Goal: Task Accomplishment & Management: Use online tool/utility

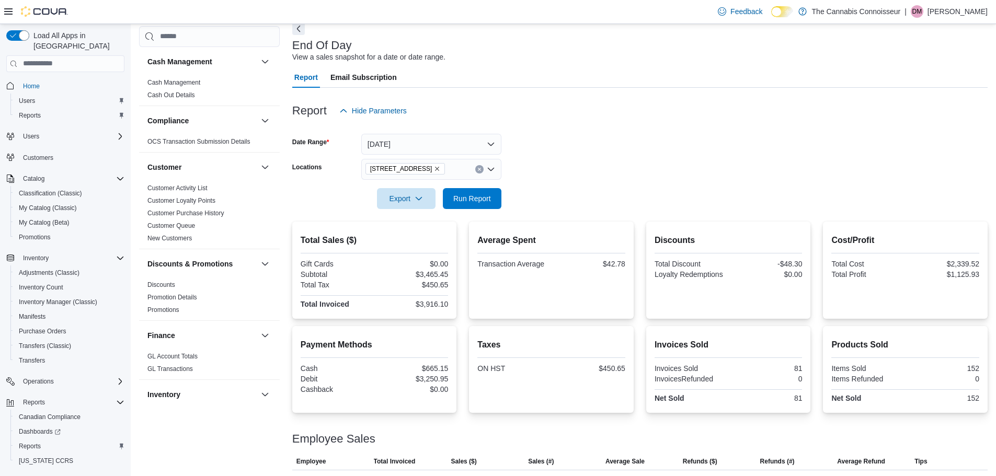
scroll to position [19, 0]
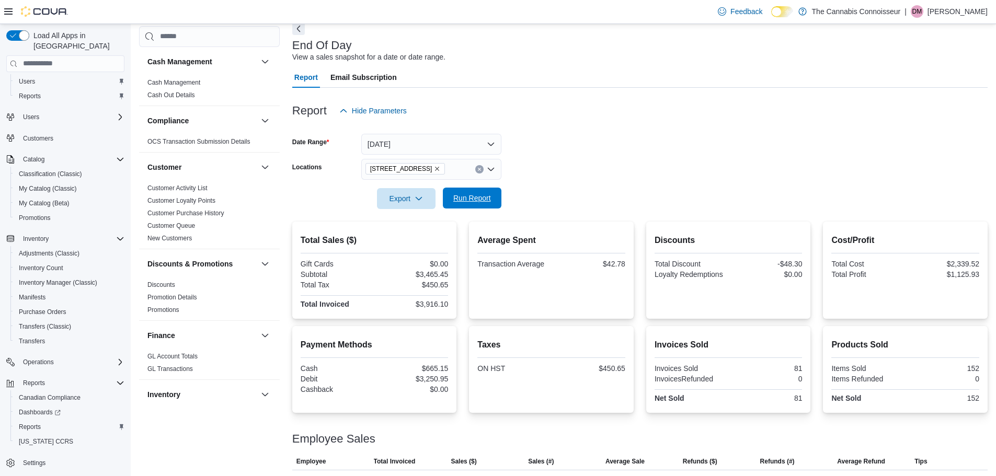
click at [478, 196] on span "Run Report" at bounding box center [472, 198] width 38 height 10
click at [471, 199] on span "Run Report" at bounding box center [472, 198] width 38 height 10
click at [437, 169] on icon "Remove 2-1874 Scugog Street from selection in this group" at bounding box center [438, 169] width 4 height 4
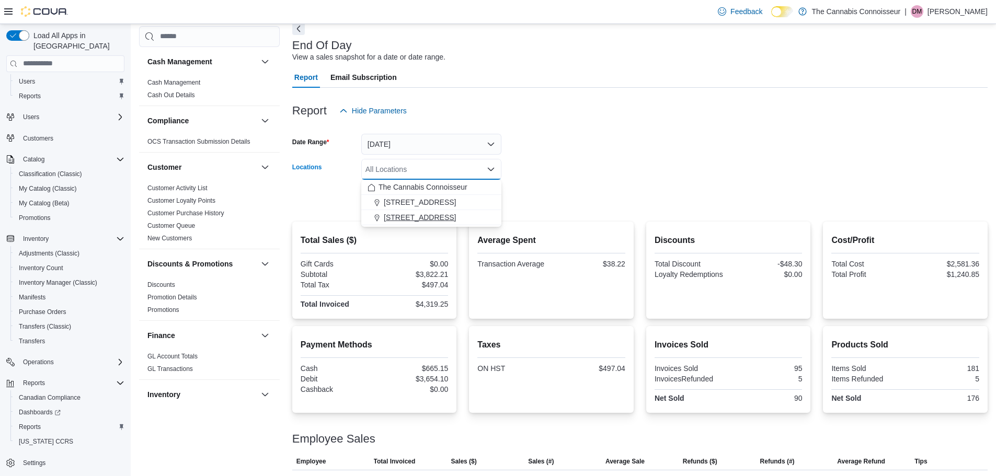
click at [429, 214] on div "[STREET_ADDRESS]" at bounding box center [432, 217] width 128 height 10
click at [573, 172] on form "Date Range [DATE] Locations [STREET_ADDRESS] Selected. [STREET_ADDRESS].. Press…" at bounding box center [639, 165] width 695 height 88
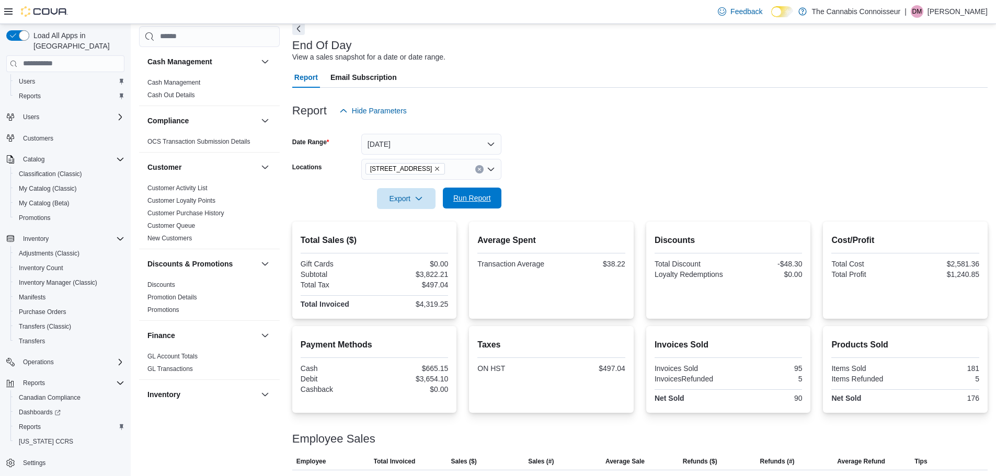
click at [474, 194] on span "Run Report" at bounding box center [472, 198] width 38 height 10
click at [436, 168] on icon "Remove 99 King St. from selection in this group" at bounding box center [438, 169] width 4 height 4
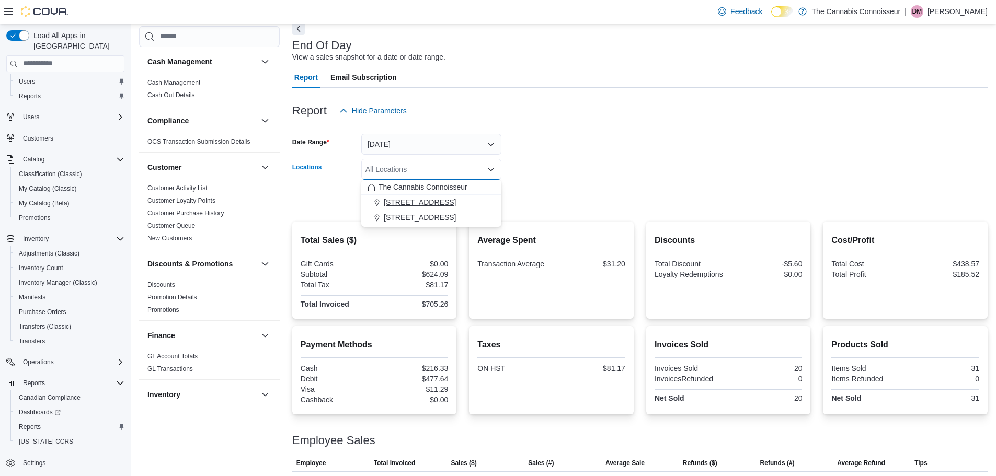
click at [427, 200] on span "[STREET_ADDRESS]" at bounding box center [420, 202] width 72 height 10
click at [620, 170] on form "Date Range [DATE] Locations 2-1874 [GEOGRAPHIC_DATA] Combo box. Selected. [STRE…" at bounding box center [639, 165] width 695 height 88
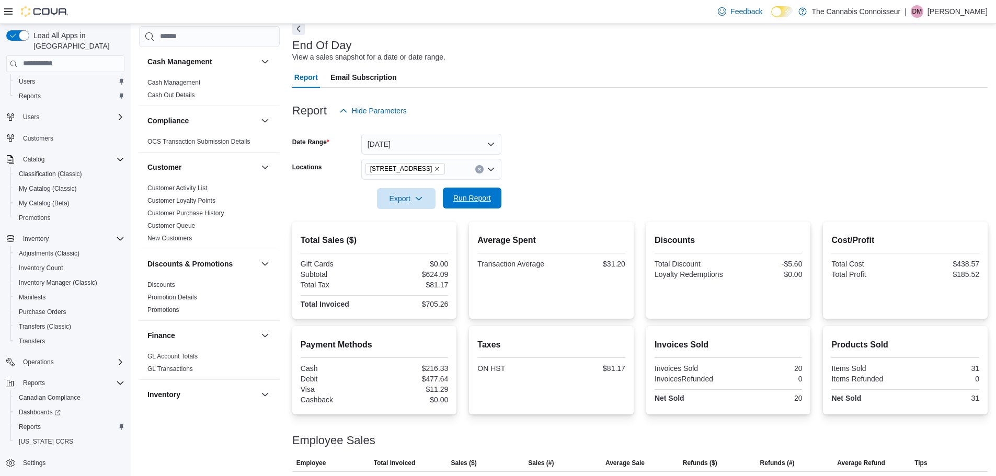
drag, startPoint x: 471, startPoint y: 193, endPoint x: 475, endPoint y: 197, distance: 6.0
click at [470, 193] on span "Run Report" at bounding box center [472, 198] width 38 height 10
click at [477, 195] on span "Run Report" at bounding box center [472, 198] width 38 height 10
